Goal: Navigation & Orientation: Find specific page/section

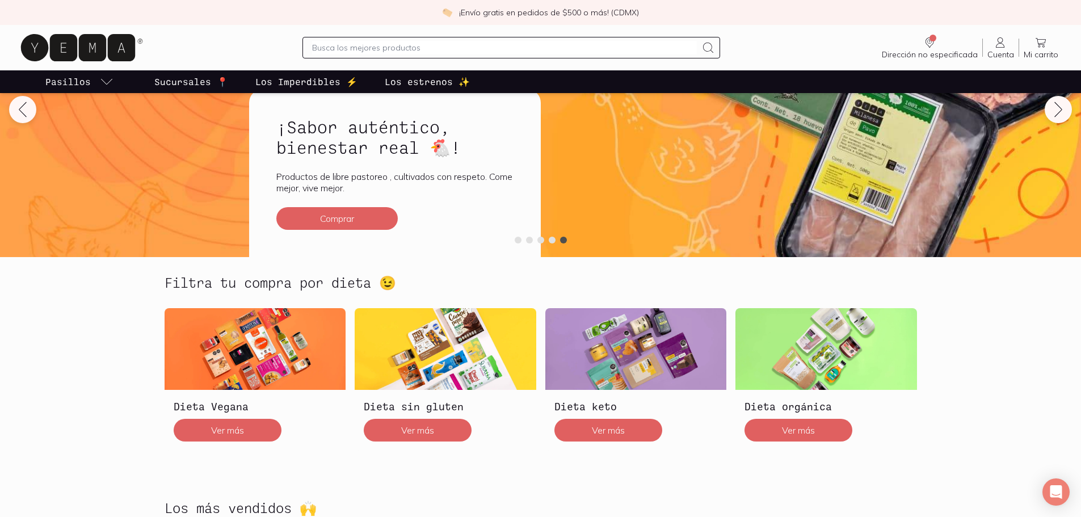
scroll to position [115, 0]
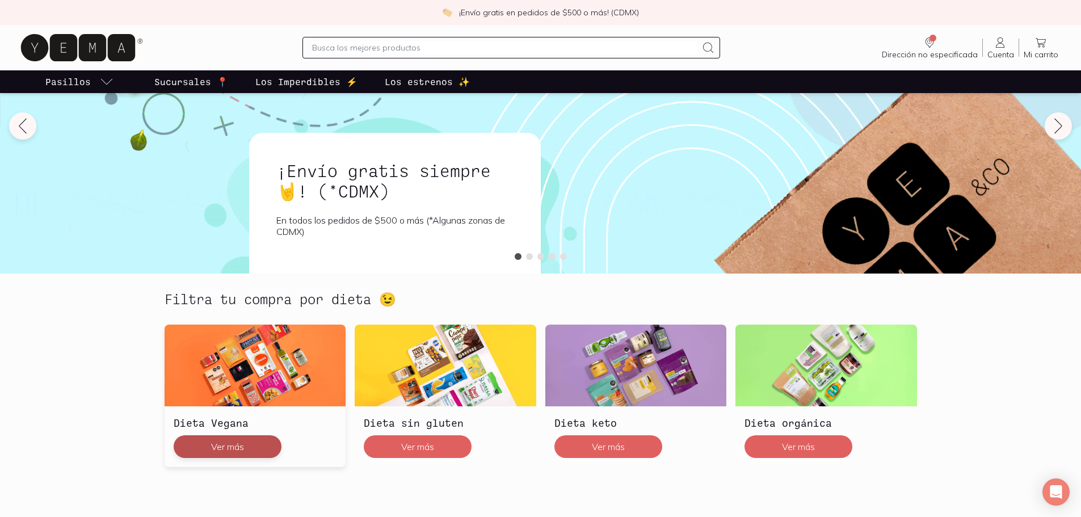
click at [237, 445] on button "Ver más" at bounding box center [228, 446] width 108 height 23
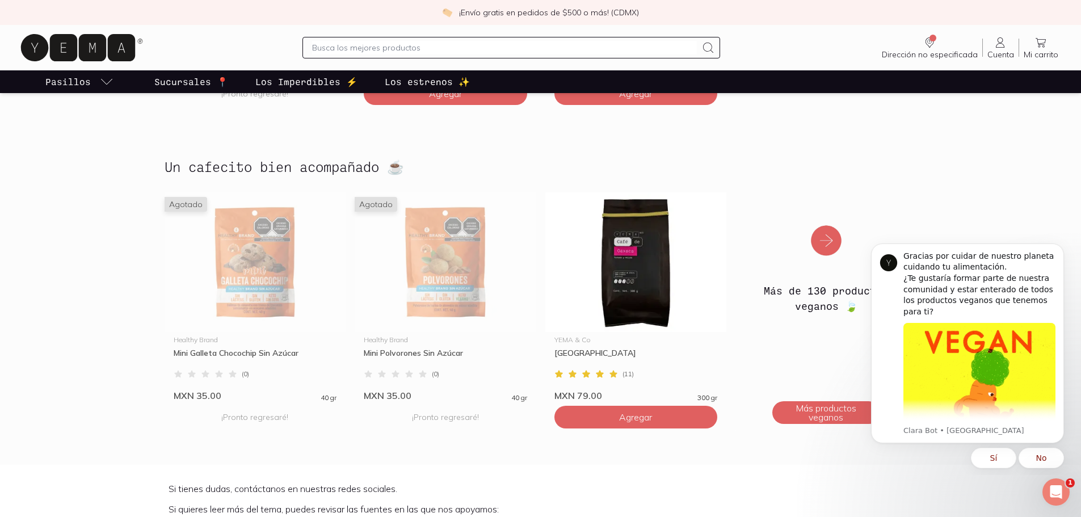
scroll to position [3349, 0]
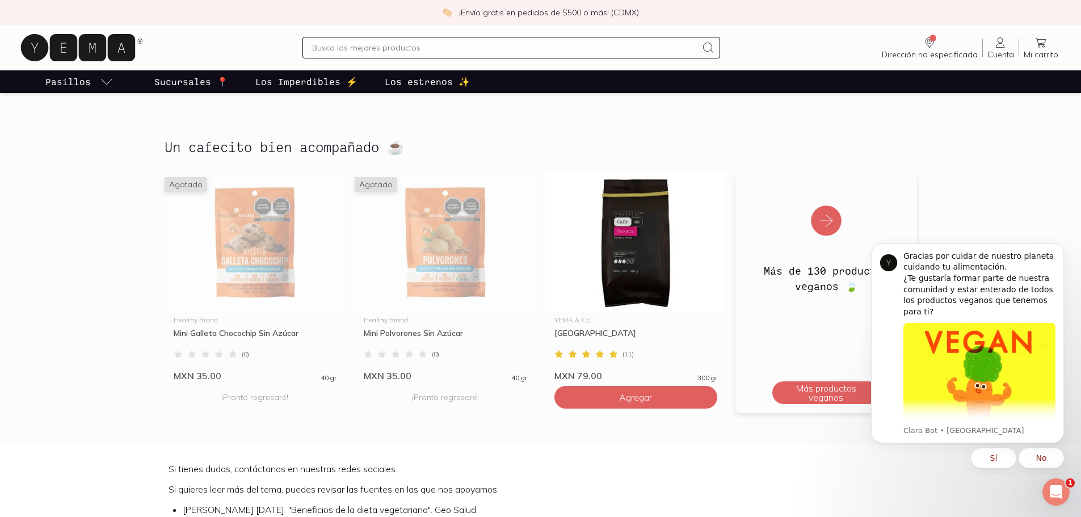
click at [827, 201] on img at bounding box center [827, 214] width 182 height 82
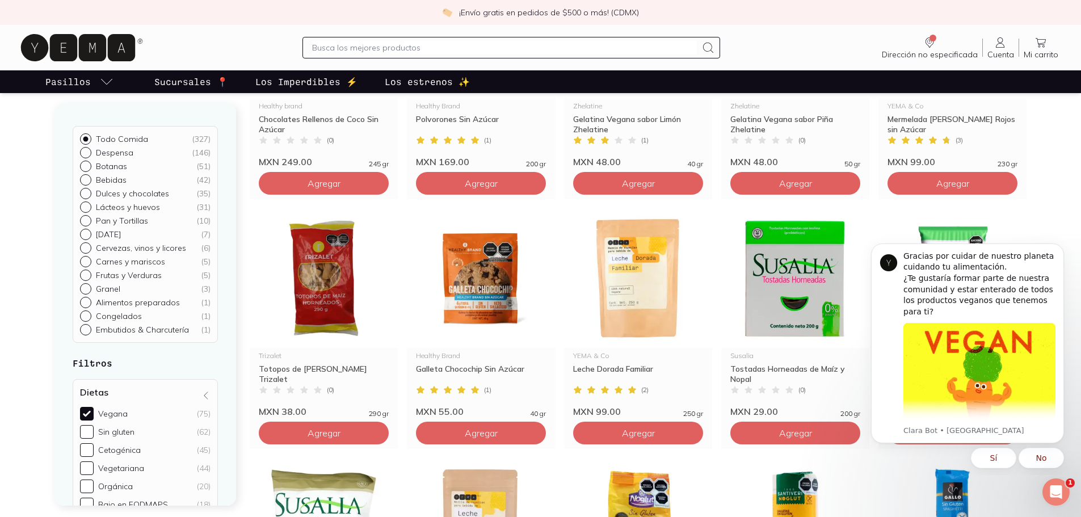
scroll to position [852, 0]
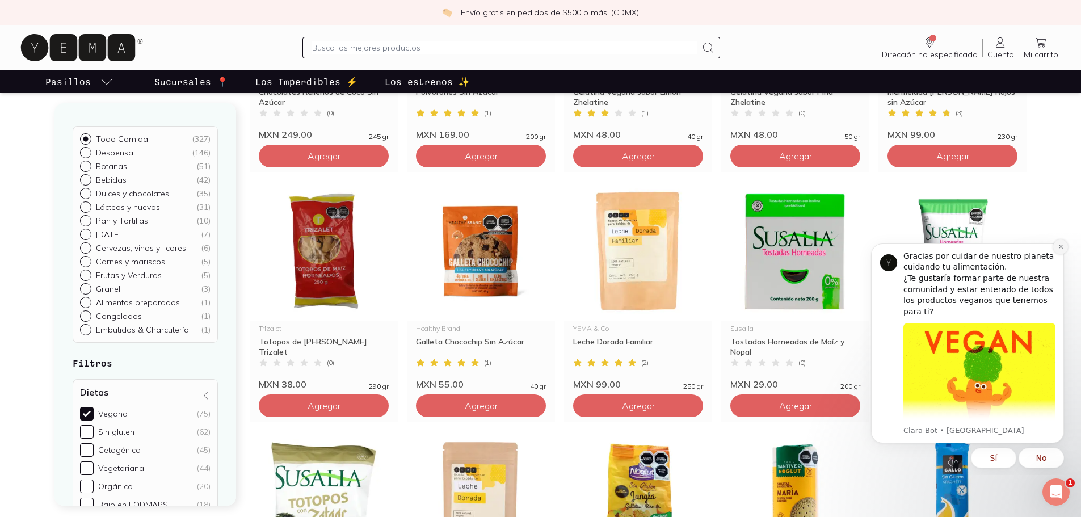
click at [1058, 244] on icon "Dismiss notification" at bounding box center [1061, 247] width 6 height 6
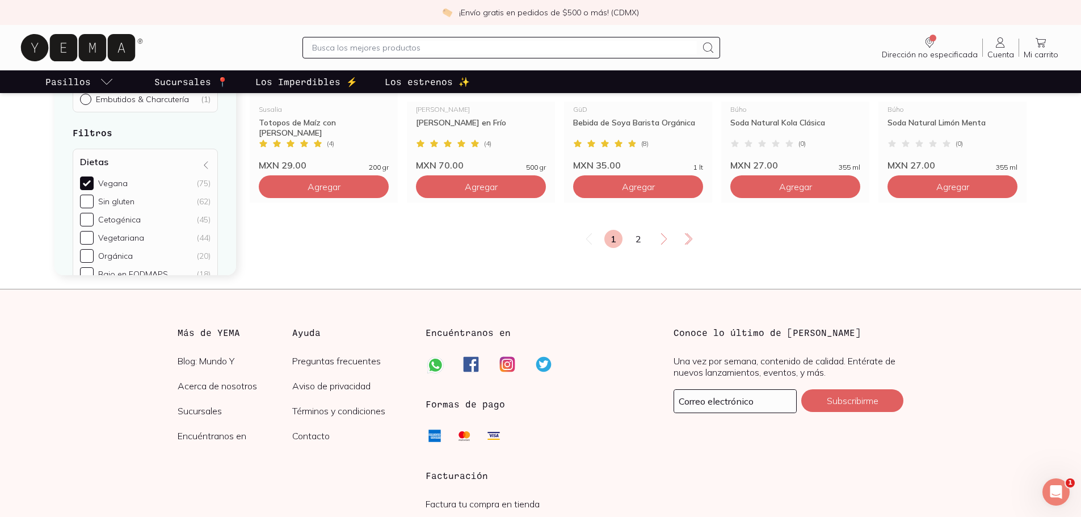
scroll to position [2100, 0]
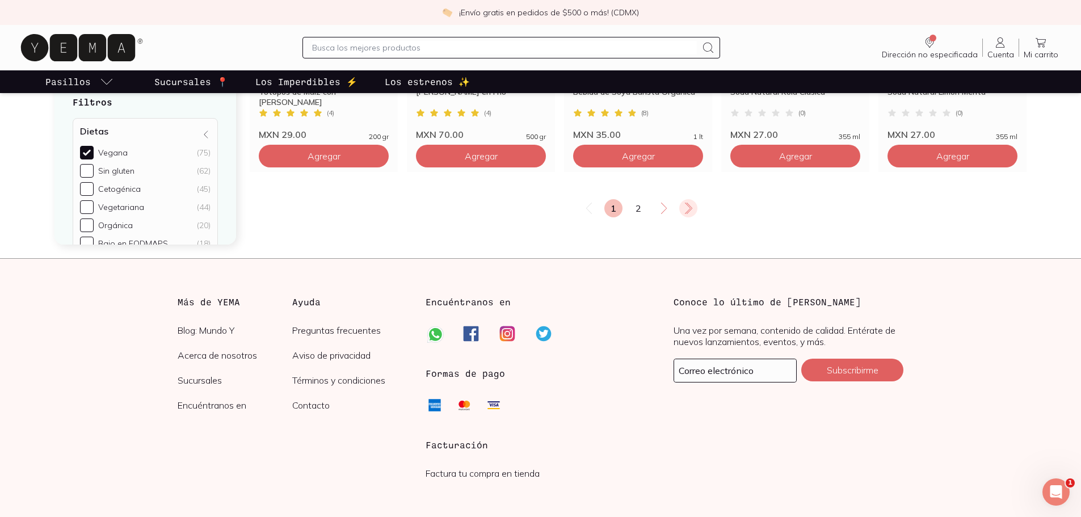
click at [687, 208] on icon at bounding box center [688, 209] width 14 height 14
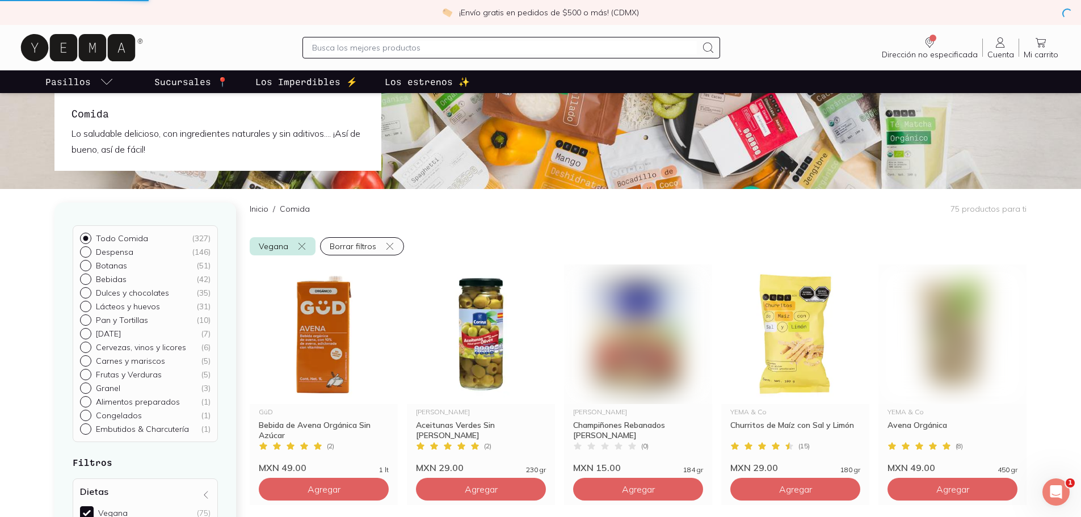
scroll to position [0, 0]
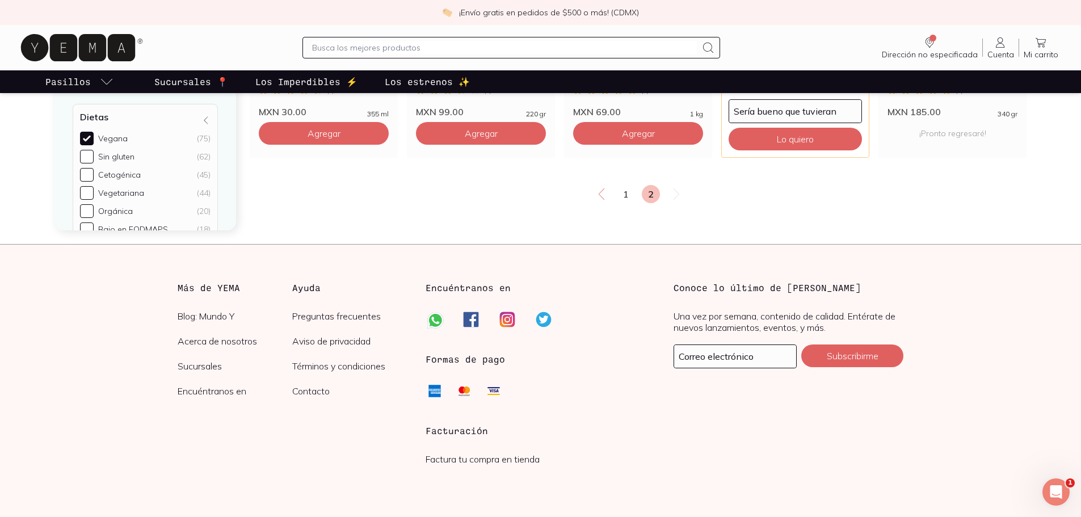
scroll to position [1900, 0]
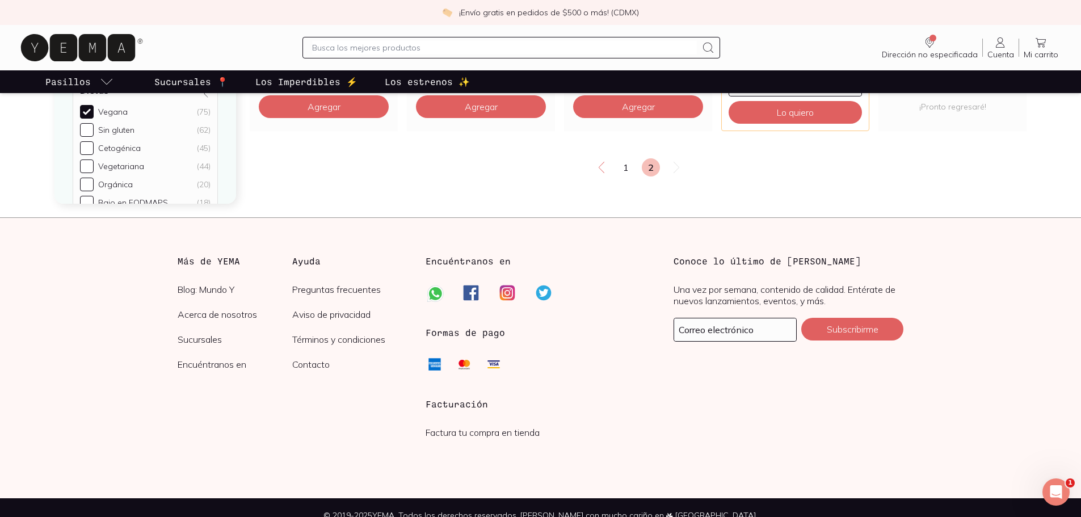
scroll to position [30, 0]
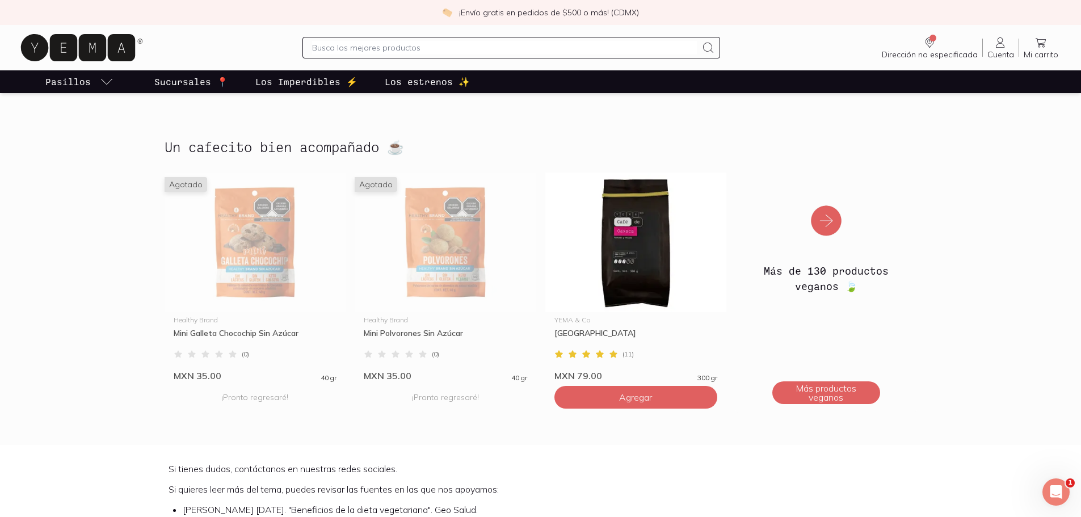
scroll to position [3351, 0]
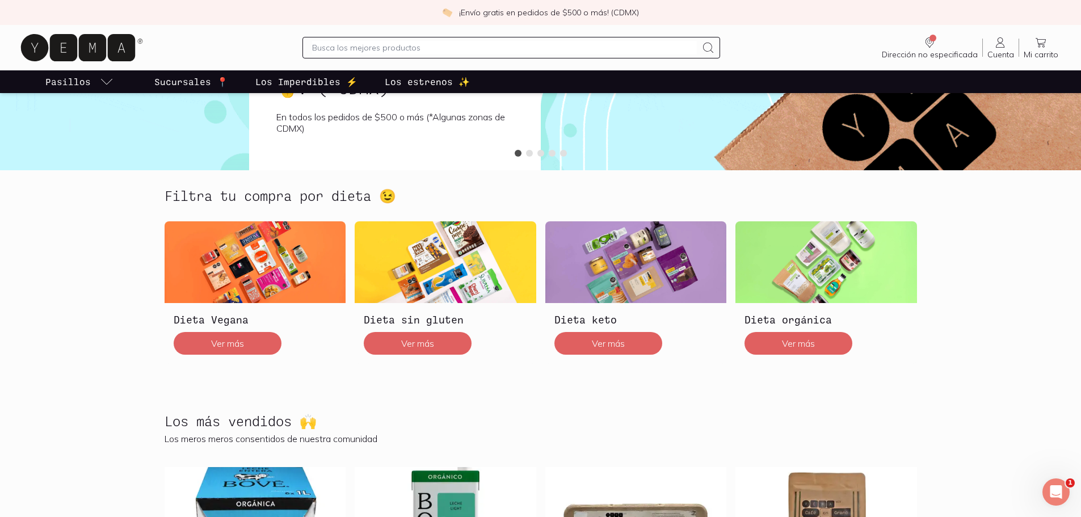
scroll to position [227, 0]
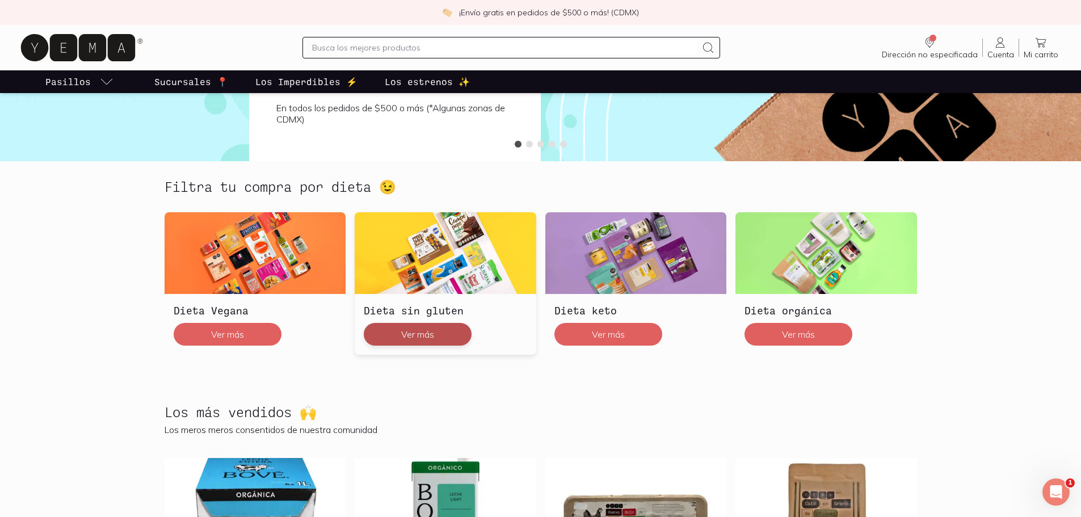
click at [419, 327] on button "Ver más" at bounding box center [418, 334] width 108 height 23
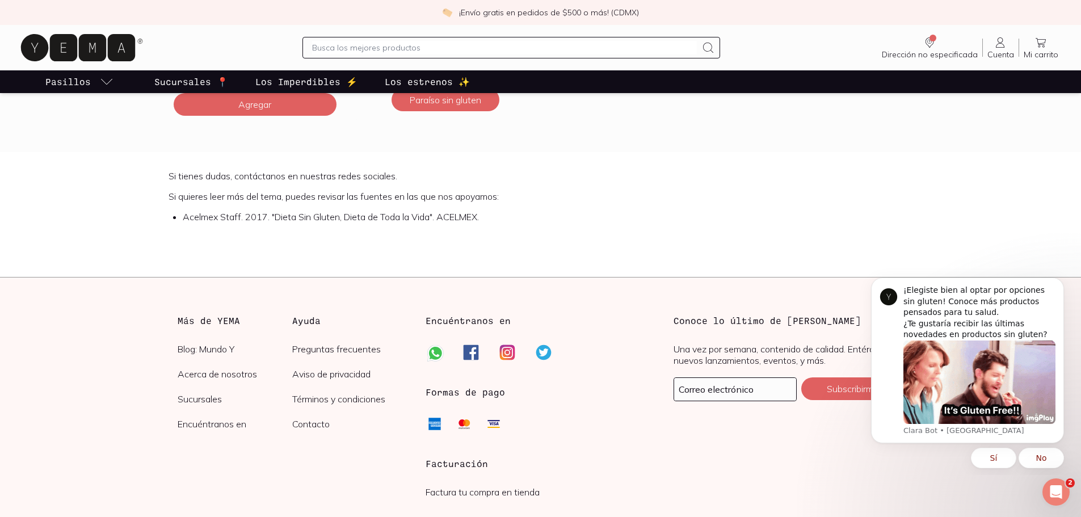
scroll to position [4031, 0]
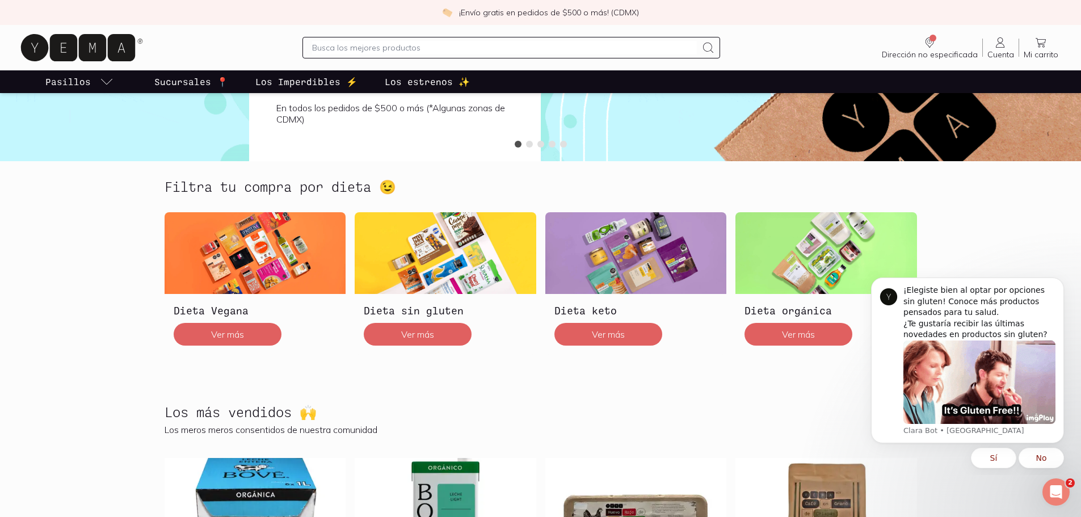
scroll to position [228, 0]
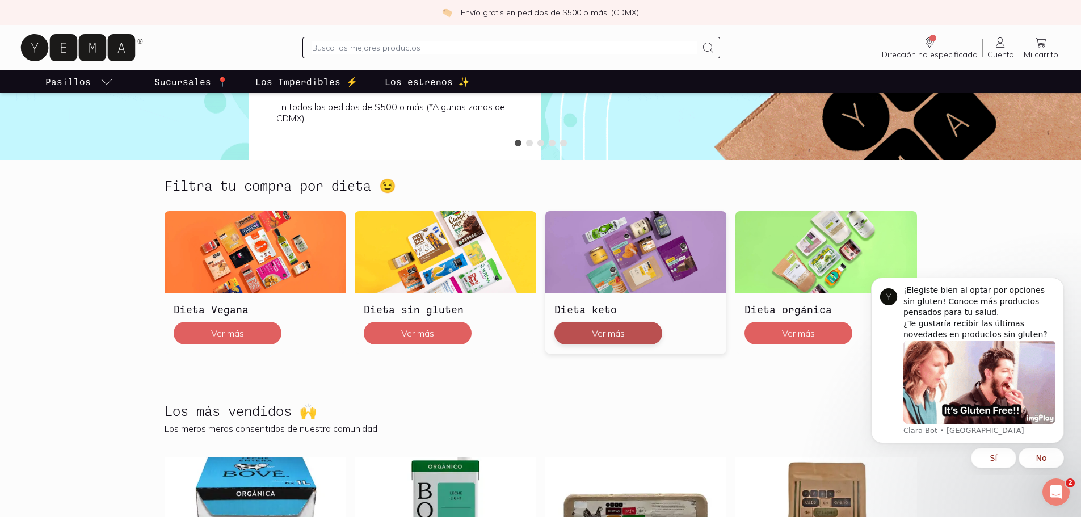
click at [617, 327] on button "Ver más" at bounding box center [609, 333] width 108 height 23
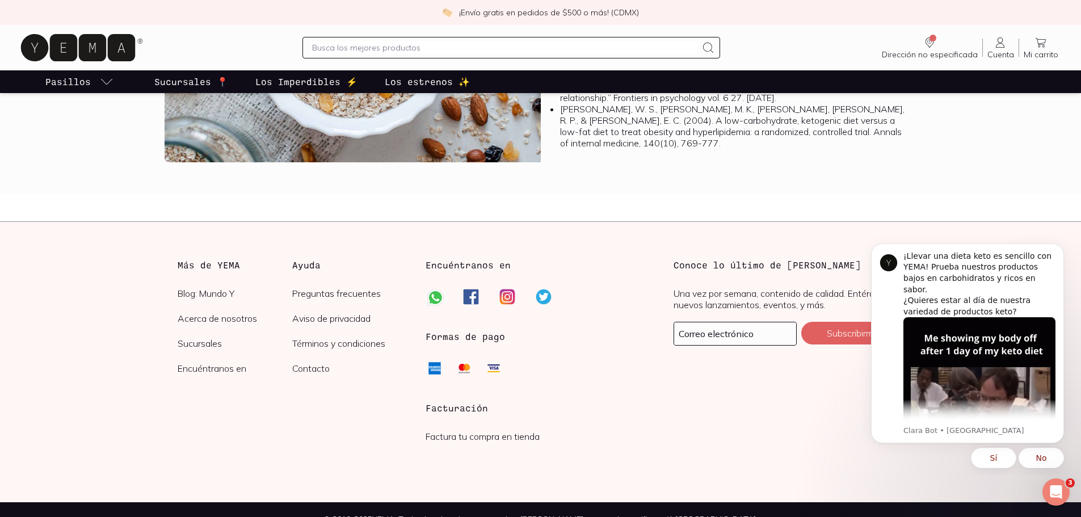
scroll to position [3034, 0]
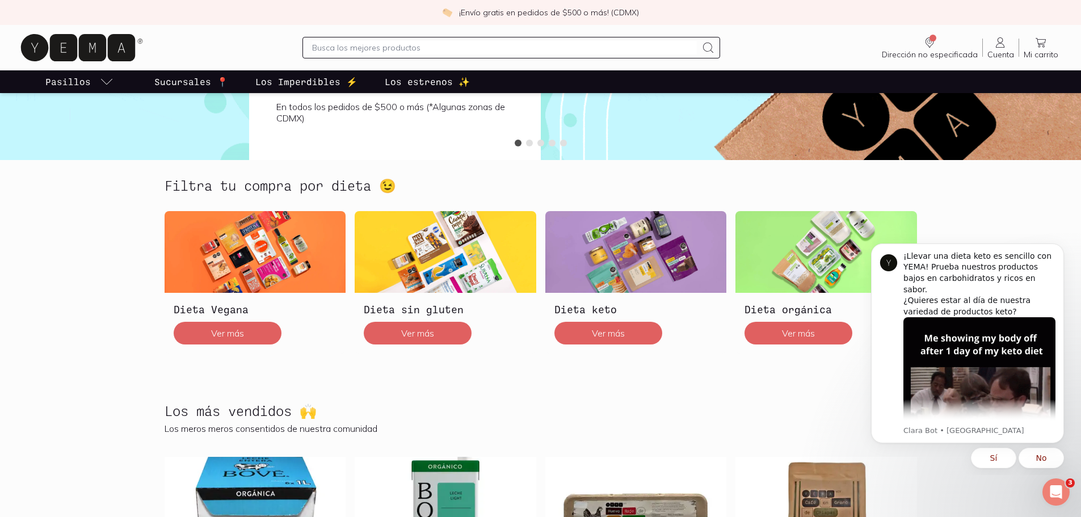
scroll to position [229, 0]
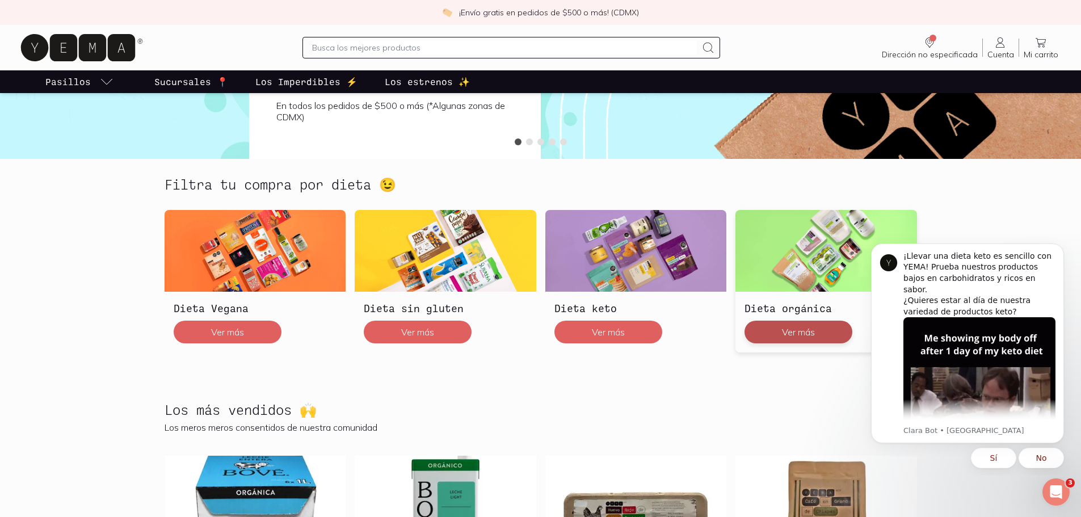
click at [781, 333] on button "Ver más" at bounding box center [799, 332] width 108 height 23
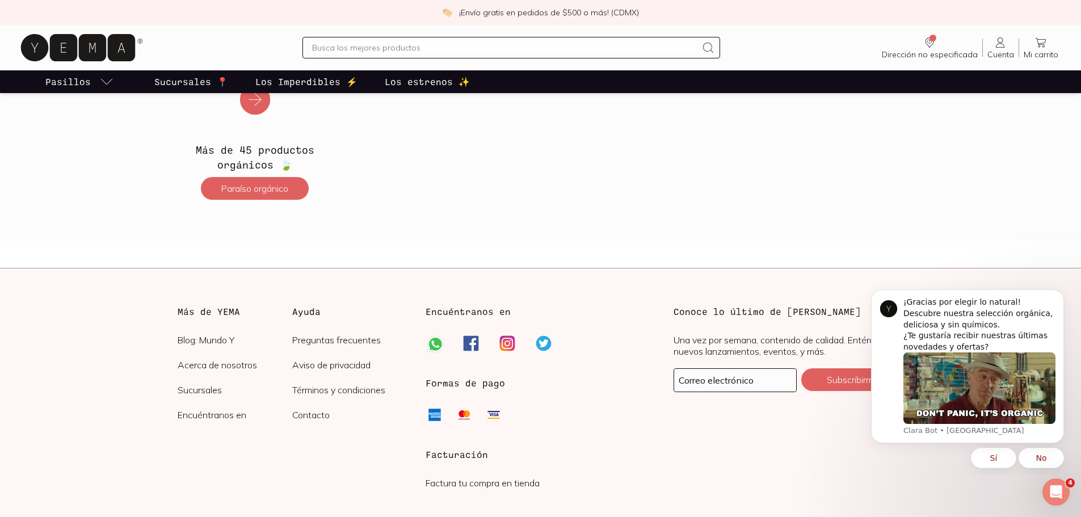
scroll to position [1986, 0]
